Goal: Navigation & Orientation: Find specific page/section

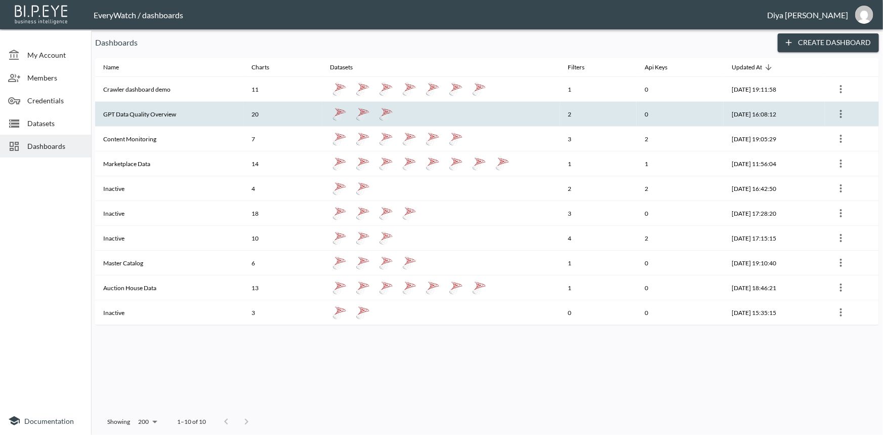
click at [148, 110] on th "GPT Data Quality Overview" at bounding box center [169, 114] width 148 height 25
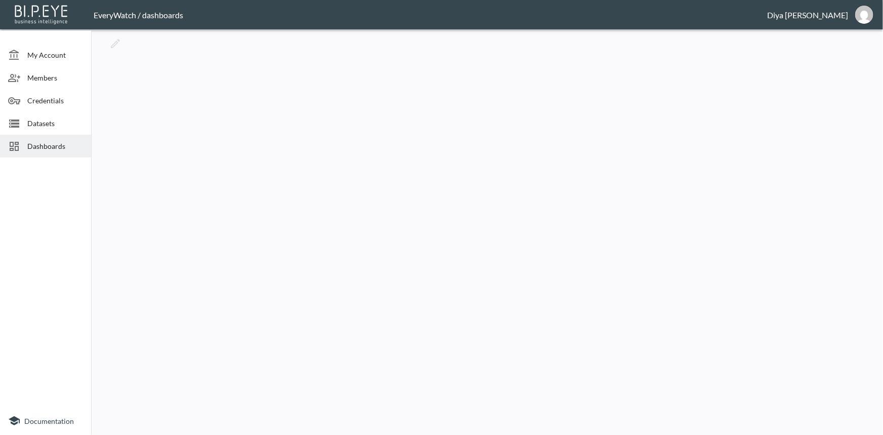
click at [55, 150] on span "Dashboards" at bounding box center [55, 146] width 56 height 11
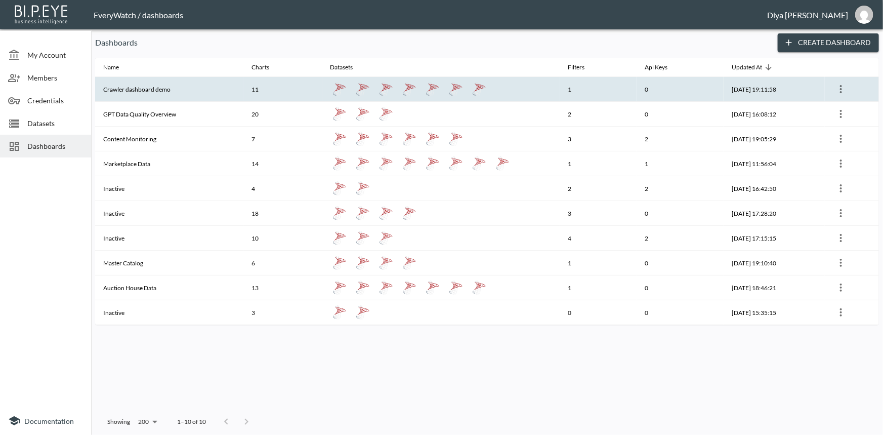
click at [129, 86] on th "Crawler dashboard demo" at bounding box center [169, 89] width 148 height 25
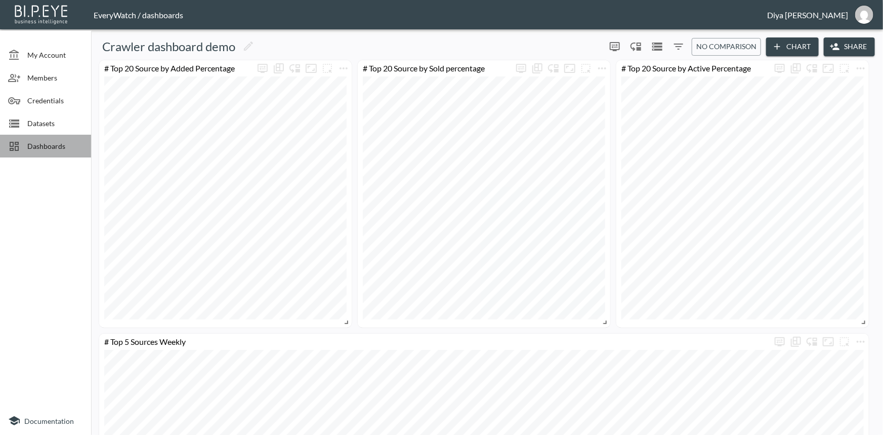
click at [31, 150] on span "Dashboards" at bounding box center [55, 146] width 56 height 11
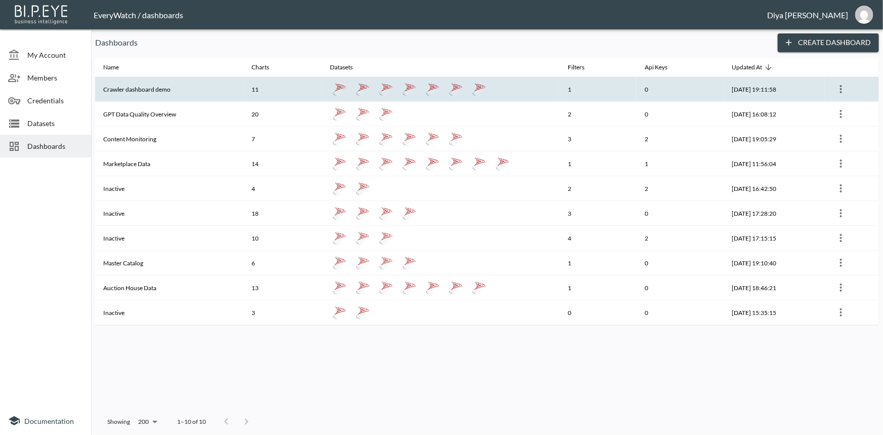
click at [141, 90] on th "Crawler dashboard demo" at bounding box center [169, 89] width 148 height 25
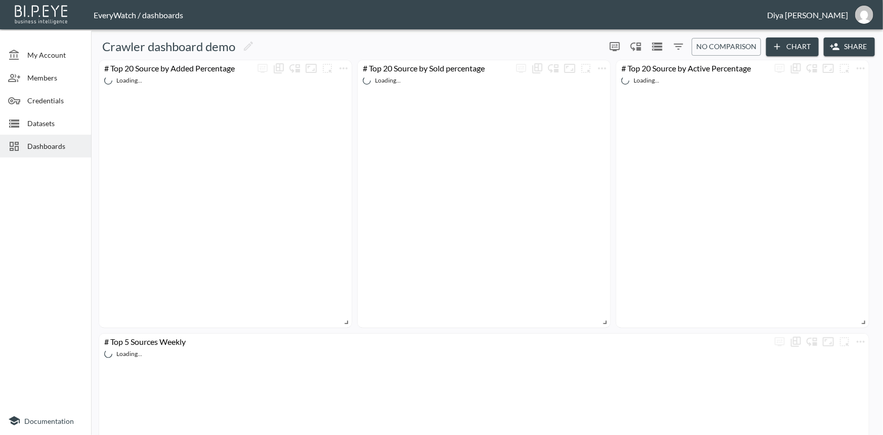
click at [38, 150] on span "Dashboards" at bounding box center [55, 146] width 56 height 11
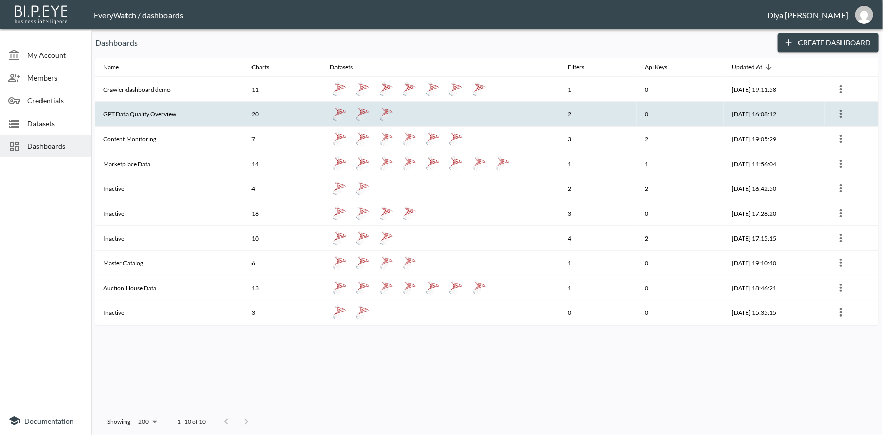
click at [138, 110] on th "GPT Data Quality Overview" at bounding box center [169, 114] width 148 height 25
